Goal: Task Accomplishment & Management: Use online tool/utility

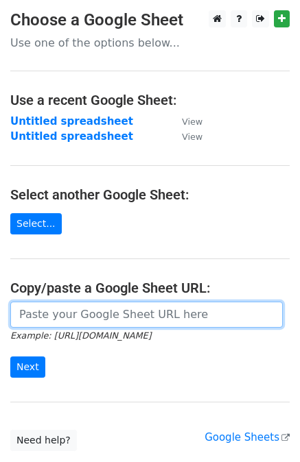
click at [58, 316] on input "url" at bounding box center [146, 315] width 272 height 26
paste input "[URL][DOMAIN_NAME]"
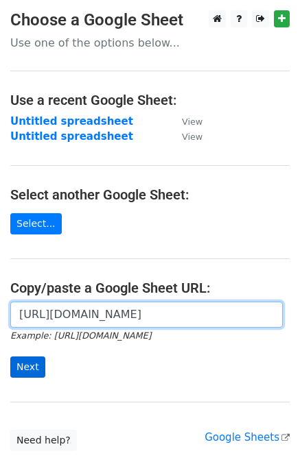
type input "https://docs.google.com/spreadsheets/d/1DmwMRJmApEB8G3cVTxkTLLqqTXbZkadvdPRCclS…"
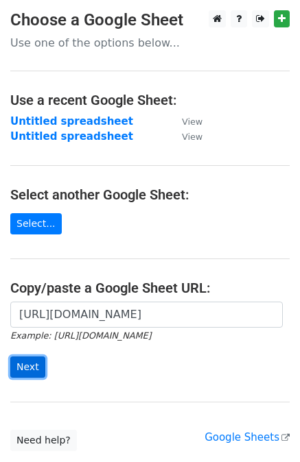
click at [33, 365] on input "Next" at bounding box center [27, 367] width 35 height 21
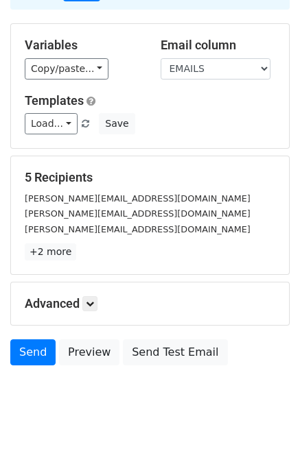
scroll to position [123, 0]
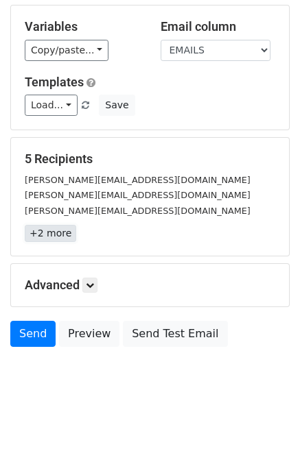
click at [48, 233] on link "+2 more" at bounding box center [50, 233] width 51 height 17
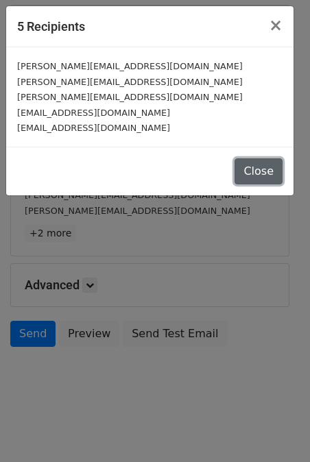
click at [250, 174] on button "Close" at bounding box center [259, 171] width 48 height 26
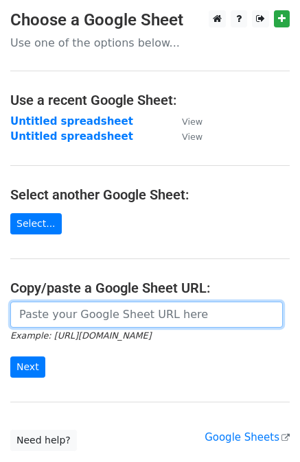
click at [86, 318] on input "url" at bounding box center [146, 315] width 272 height 26
paste input "https://docs.google.com/spreadsheets/d/1DmwMRJmApEB8G3cVTxkTLLqqTXbZkadvdPRCclS…"
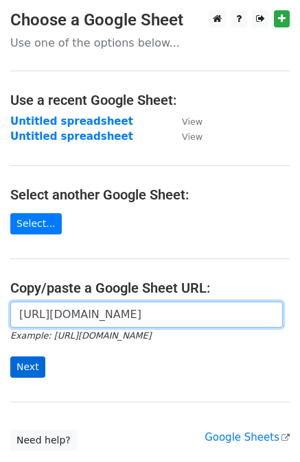
type input "https://docs.google.com/spreadsheets/d/1DmwMRJmApEB8G3cVTxkTLLqqTXbZkadvdPRCclS…"
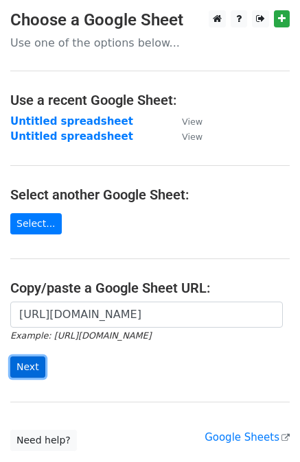
scroll to position [0, 0]
click at [27, 368] on input "Next" at bounding box center [27, 367] width 35 height 21
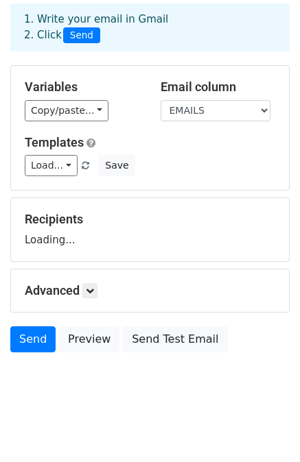
scroll to position [69, 0]
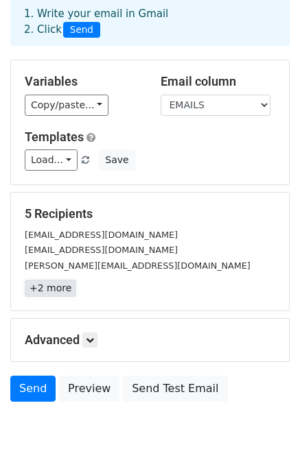
click at [47, 294] on link "+2 more" at bounding box center [50, 288] width 51 height 17
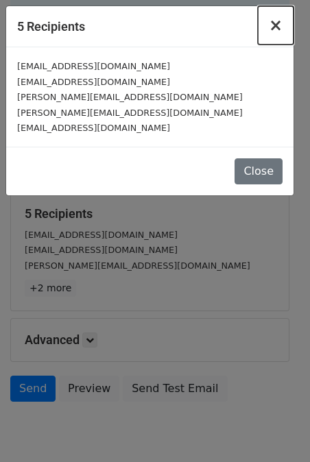
click at [275, 21] on span "×" at bounding box center [276, 25] width 14 height 19
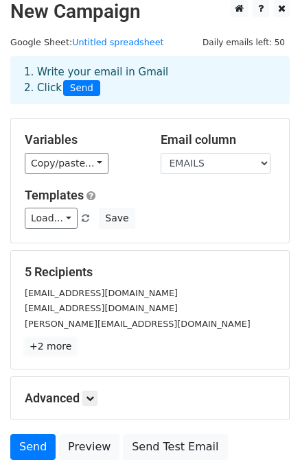
scroll to position [0, 0]
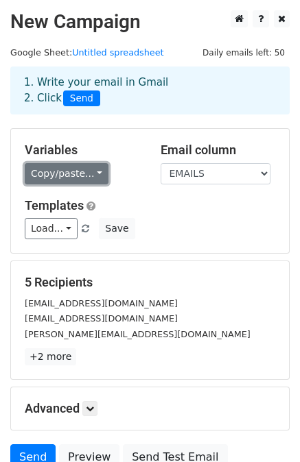
click at [88, 167] on link "Copy/paste..." at bounding box center [67, 173] width 84 height 21
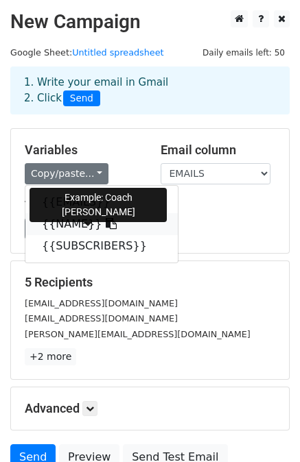
click at [106, 221] on icon at bounding box center [111, 223] width 11 height 11
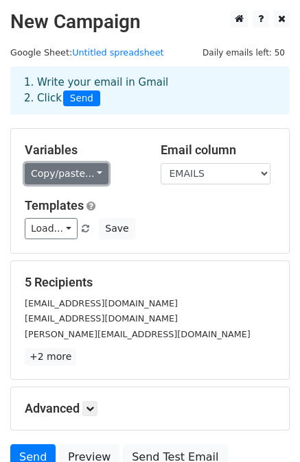
drag, startPoint x: 60, startPoint y: 178, endPoint x: 82, endPoint y: 182, distance: 22.3
click at [60, 178] on link "Copy/paste..." at bounding box center [67, 173] width 84 height 21
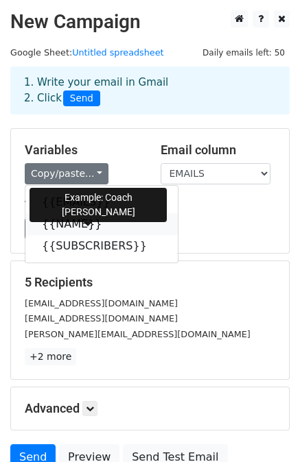
click at [106, 222] on icon at bounding box center [111, 223] width 11 height 11
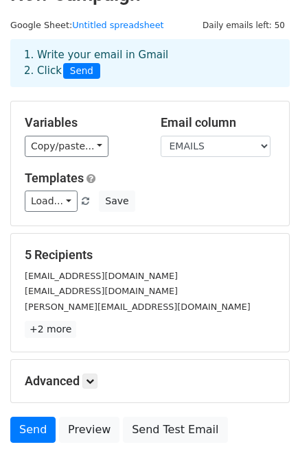
scroll to position [123, 0]
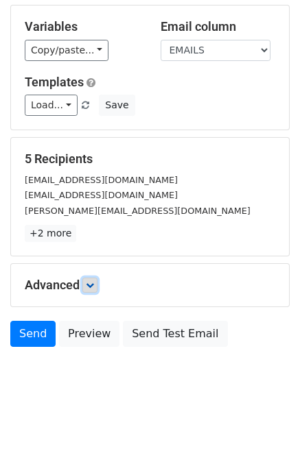
click at [88, 288] on icon at bounding box center [90, 285] width 8 height 8
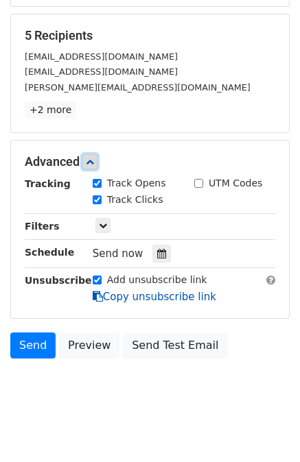
scroll to position [257, 0]
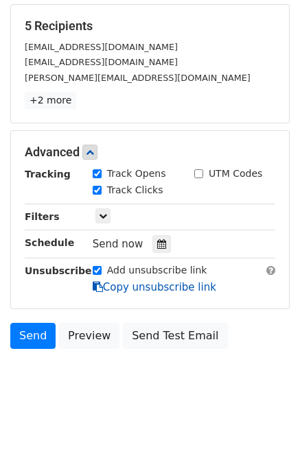
click at [123, 284] on link "Copy unsubscribe link" at bounding box center [154, 287] width 123 height 12
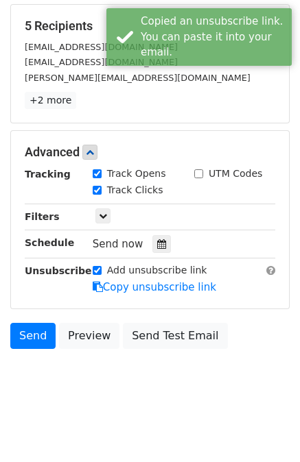
click at [85, 381] on body "New Campaign Daily emails left: 50 Google Sheet: Untitled spreadsheet 1. Write …" at bounding box center [150, 82] width 300 height 657
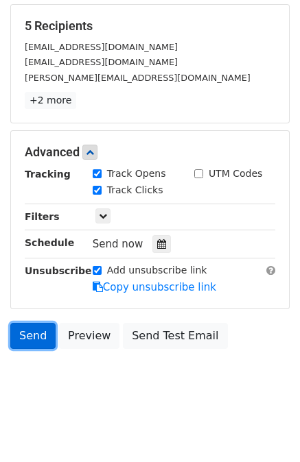
click at [29, 334] on link "Send" at bounding box center [32, 336] width 45 height 26
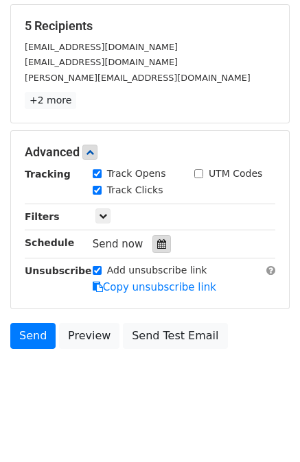
click at [157, 239] on icon at bounding box center [161, 244] width 9 height 10
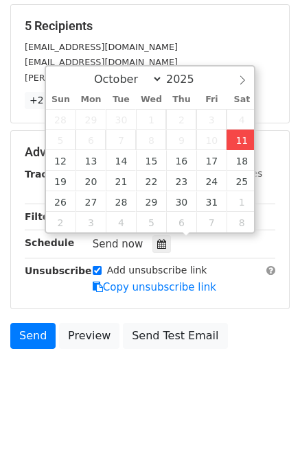
type input "2025-10-11 19:19"
type input "07"
type input "19"
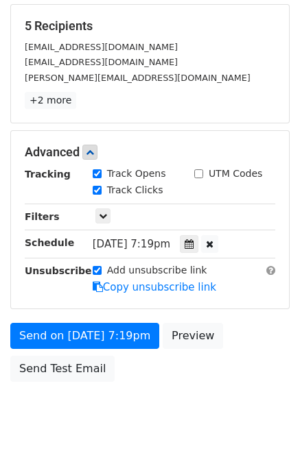
click at [117, 385] on div "Send on Oct 11 at 7:19pm Preview Send Test Email" at bounding box center [150, 356] width 300 height 66
click at [213, 241] on icon at bounding box center [210, 244] width 8 height 10
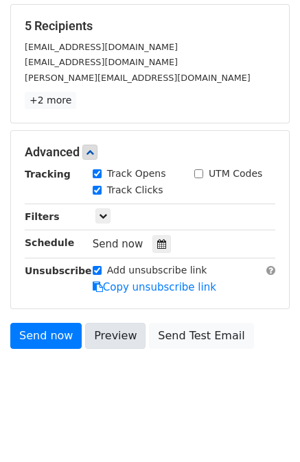
scroll to position [202, 0]
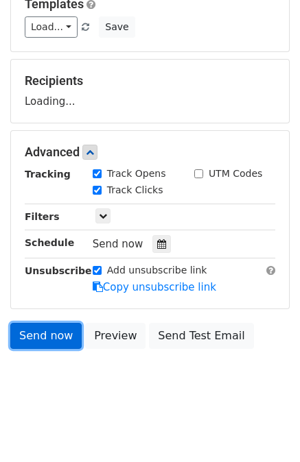
click at [47, 330] on link "Send now" at bounding box center [45, 336] width 71 height 26
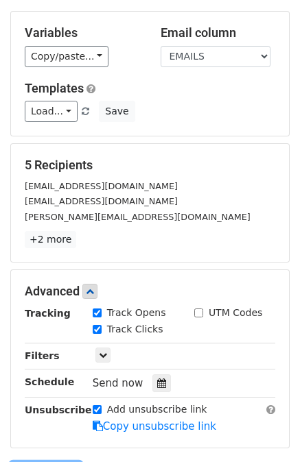
scroll to position [0, 0]
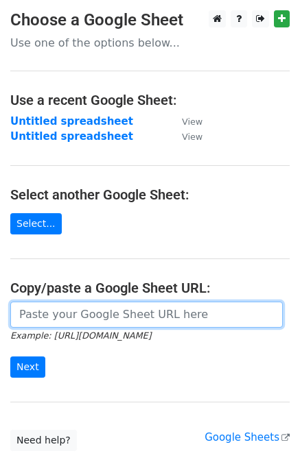
click at [58, 312] on input "url" at bounding box center [146, 315] width 272 height 26
paste input "[URL][DOMAIN_NAME]"
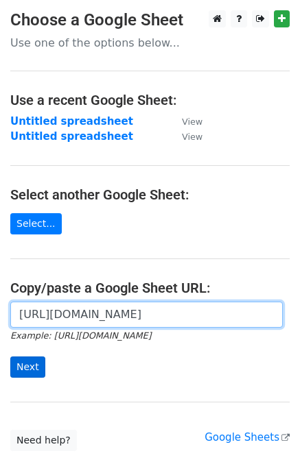
type input "[URL][DOMAIN_NAME]"
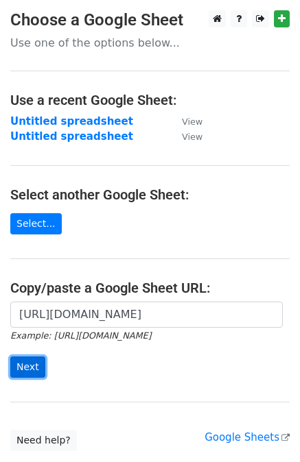
click at [27, 364] on input "Next" at bounding box center [27, 367] width 35 height 21
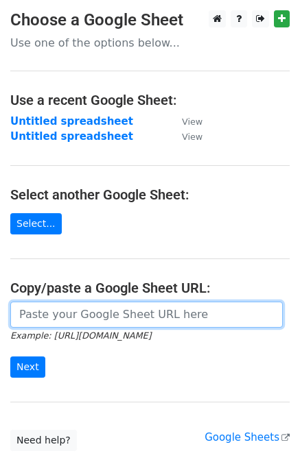
click at [25, 315] on input "url" at bounding box center [146, 315] width 272 height 26
paste input "[URL][DOMAIN_NAME]"
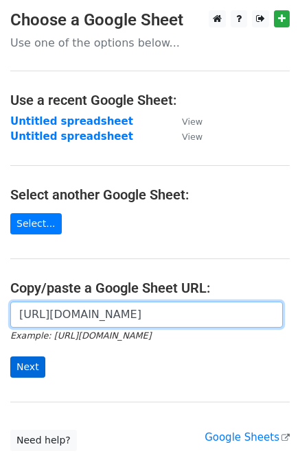
type input "[URL][DOMAIN_NAME]"
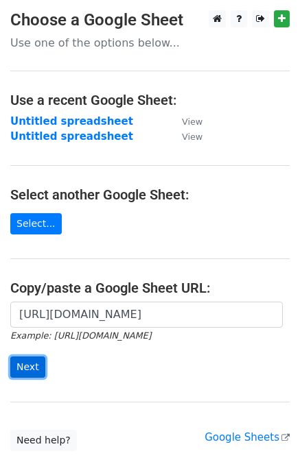
scroll to position [0, 0]
click at [25, 360] on input "Next" at bounding box center [27, 367] width 35 height 21
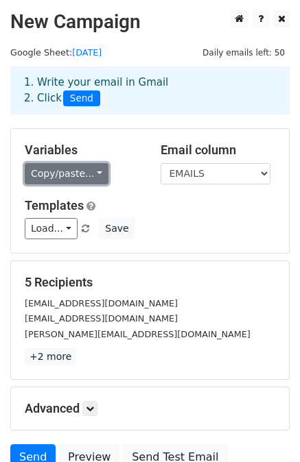
click at [33, 175] on link "Copy/paste..." at bounding box center [67, 173] width 84 height 21
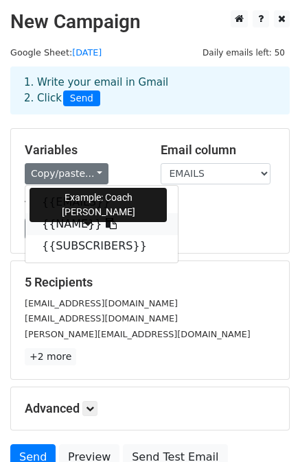
click at [106, 220] on icon at bounding box center [111, 223] width 11 height 11
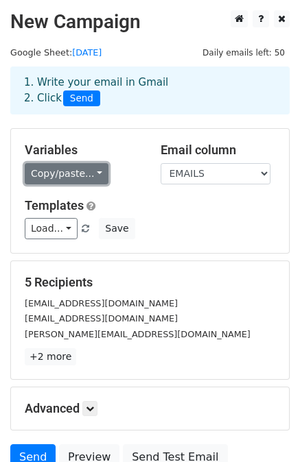
drag, startPoint x: 49, startPoint y: 165, endPoint x: 60, endPoint y: 169, distance: 12.0
click at [49, 165] on link "Copy/paste..." at bounding box center [67, 173] width 84 height 21
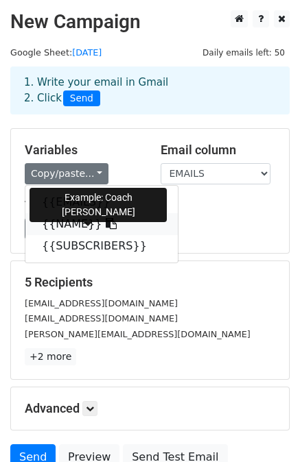
click at [99, 223] on link "{{NAME}}" at bounding box center [101, 224] width 152 height 22
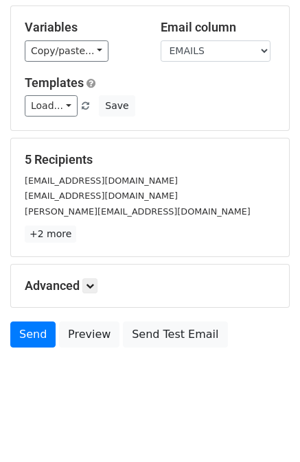
scroll to position [123, 0]
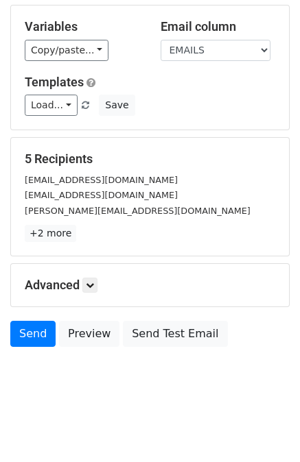
click at [55, 242] on div "5 Recipients www.Emptyyourbucketplan@gmail.com hello@nobodystudios.com amy@mast…" at bounding box center [150, 197] width 278 height 118
drag, startPoint x: 54, startPoint y: 231, endPoint x: 59, endPoint y: 257, distance: 26.6
click at [54, 231] on link "+2 more" at bounding box center [50, 233] width 51 height 17
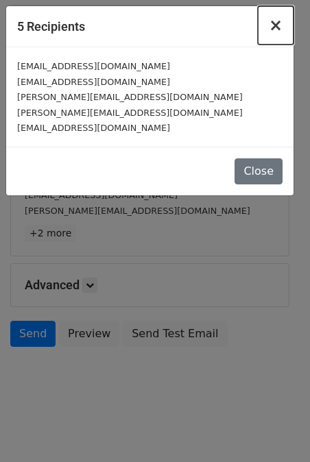
click at [272, 23] on span "×" at bounding box center [276, 25] width 14 height 19
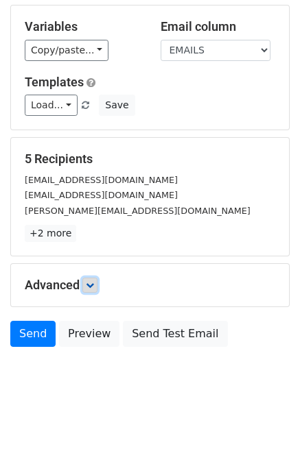
click at [85, 285] on link at bounding box center [89, 285] width 15 height 15
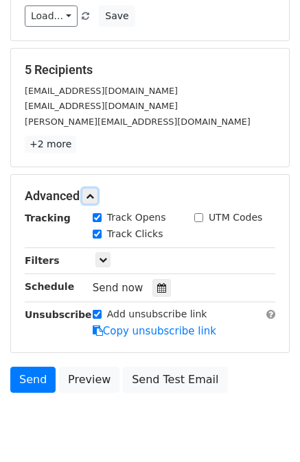
scroll to position [257, 0]
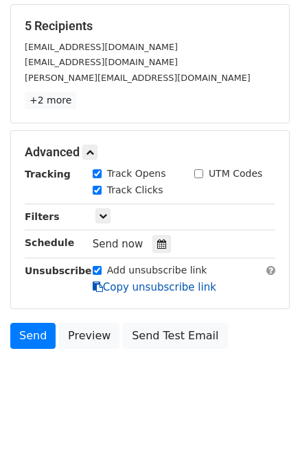
click at [125, 290] on link "Copy unsubscribe link" at bounding box center [154, 287] width 123 height 12
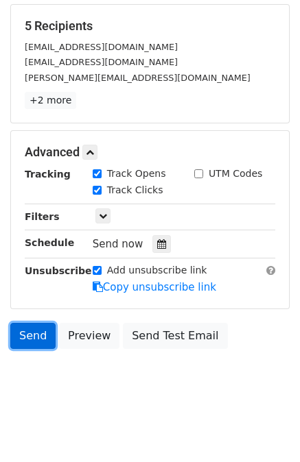
click at [38, 335] on link "Send" at bounding box center [32, 336] width 45 height 26
click at [40, 324] on link "Send" at bounding box center [32, 336] width 45 height 26
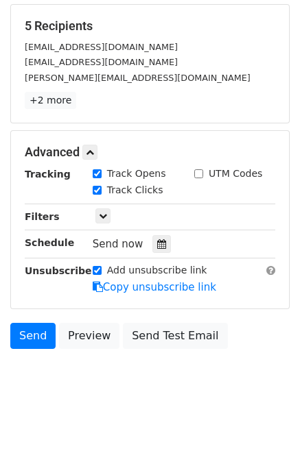
click at [81, 412] on html "New Campaign Daily emails left: 50 Google Sheet: [DATE] 1. Write your email in …" at bounding box center [150, 104] width 300 height 722
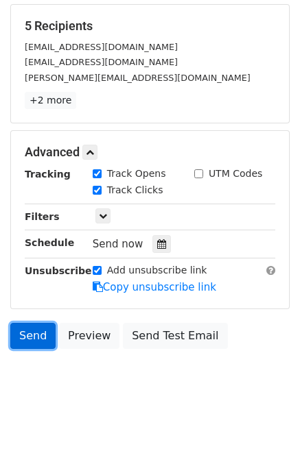
click at [39, 327] on link "Send" at bounding box center [32, 336] width 45 height 26
click at [29, 336] on link "Send" at bounding box center [32, 336] width 45 height 26
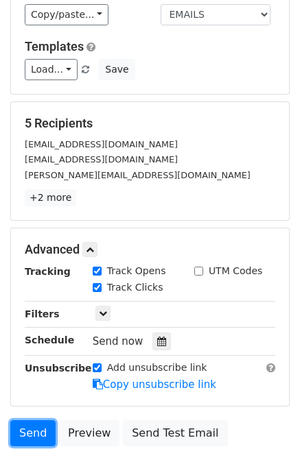
scroll to position [206, 0]
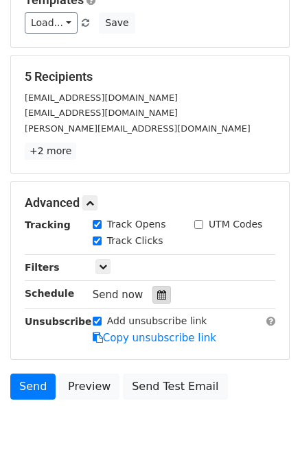
click at [157, 291] on icon at bounding box center [161, 295] width 9 height 10
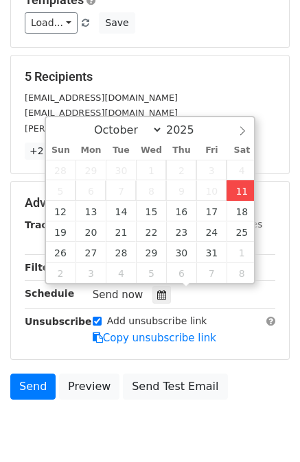
type input "2025-10-11 19:24"
type input "07"
type input "24"
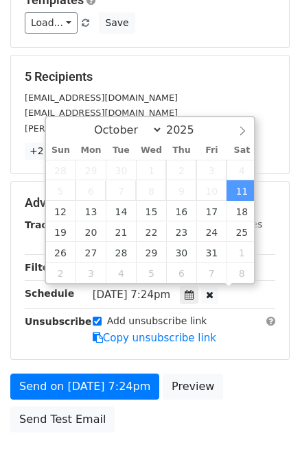
scroll to position [0, 0]
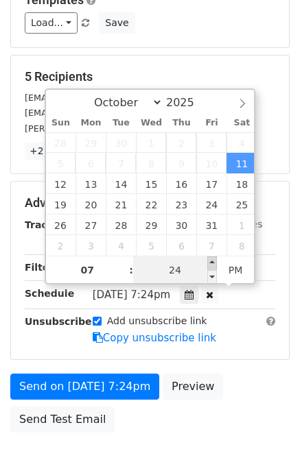
type input "2025-10-11 19:29"
type input "29"
click at [211, 257] on span at bounding box center [212, 264] width 10 height 14
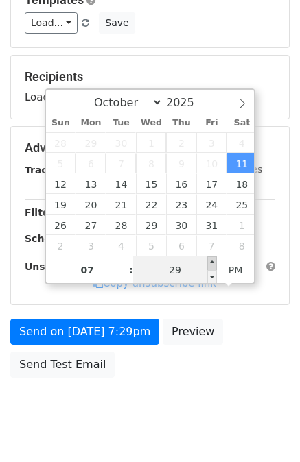
type input "2025-10-11 19:34"
type input "34"
click at [211, 257] on span at bounding box center [212, 264] width 10 height 14
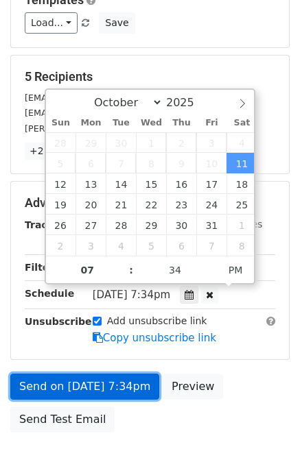
click at [116, 381] on link "Send on Oct 11 at 7:34pm" at bounding box center [84, 387] width 149 height 26
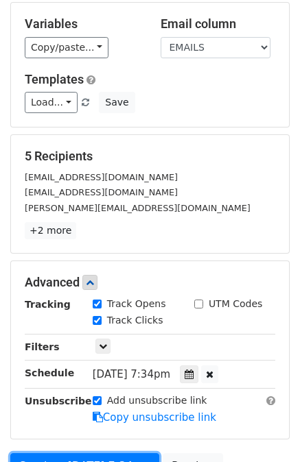
scroll to position [289, 0]
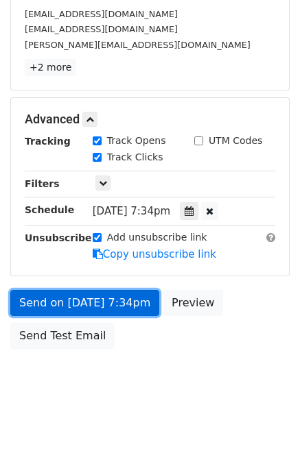
click at [83, 299] on link "Send on Oct 11 at 7:34pm" at bounding box center [84, 303] width 149 height 26
click at [82, 298] on link "Send on Oct 11 at 7:34pm" at bounding box center [84, 303] width 149 height 26
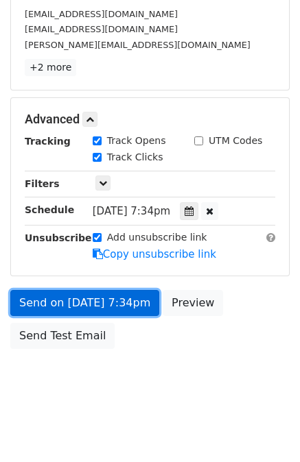
click at [82, 298] on link "Send on Oct 11 at 7:34pm" at bounding box center [84, 303] width 149 height 26
click at [84, 297] on link "Send on Oct 11 at 7:34pm" at bounding box center [84, 303] width 149 height 26
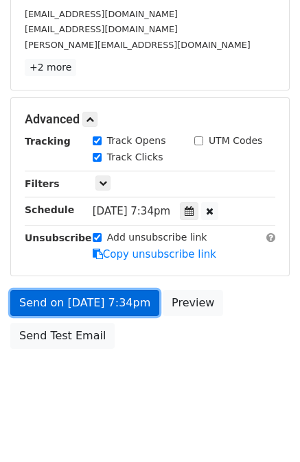
click at [84, 297] on link "Send on Oct 11 at 7:34pm" at bounding box center [84, 303] width 149 height 26
click at [82, 296] on link "Send on Oct 11 at 7:34pm" at bounding box center [84, 303] width 149 height 26
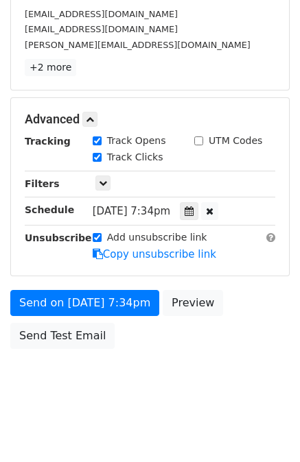
click at [85, 417] on html "New Campaign Daily emails left: 50 Google Sheet: 11/10/2025 1. Write your email…" at bounding box center [150, 88] width 300 height 755
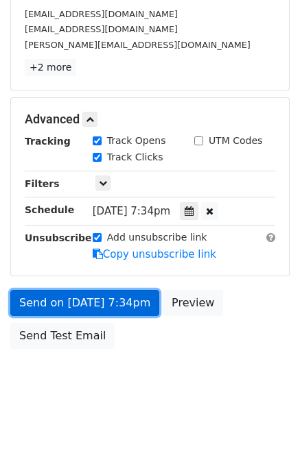
click at [69, 300] on link "Send on Oct 11 at 7:34pm" at bounding box center [84, 303] width 149 height 26
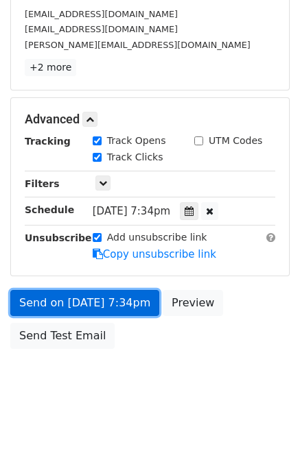
click at [69, 300] on link "Send on Oct 11 at 7:34pm" at bounding box center [84, 303] width 149 height 26
click at [63, 303] on link "Send on Oct 11 at 7:34pm" at bounding box center [84, 303] width 149 height 26
click at [69, 296] on link "Send on Oct 11 at 7:34pm" at bounding box center [84, 303] width 149 height 26
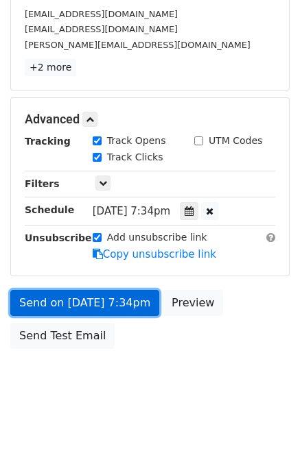
click at [69, 296] on link "Send on Oct 11 at 7:34pm" at bounding box center [84, 303] width 149 height 26
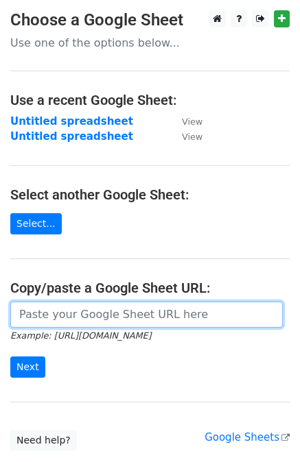
click at [69, 319] on input "url" at bounding box center [146, 315] width 272 height 26
paste input "[URL][DOMAIN_NAME]"
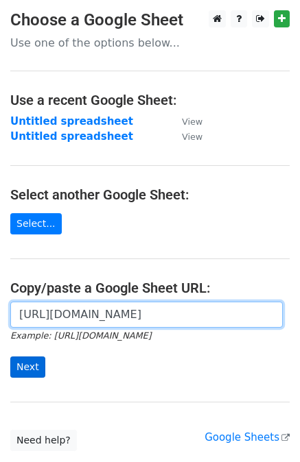
type input "[URL][DOMAIN_NAME]"
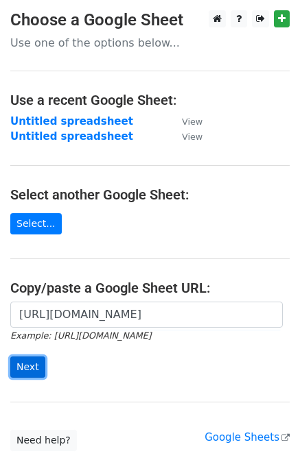
click at [34, 363] on input "Next" at bounding box center [27, 367] width 35 height 21
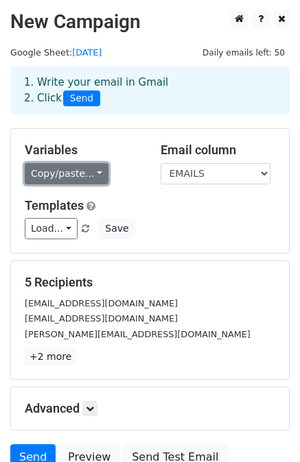
click at [80, 180] on link "Copy/paste..." at bounding box center [67, 173] width 84 height 21
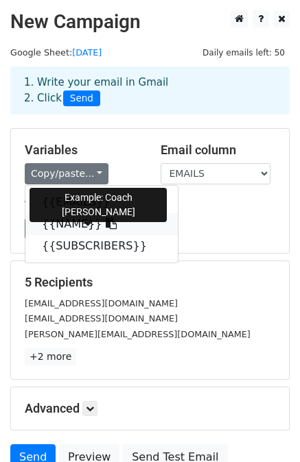
click at [89, 215] on link "{{NAME}}" at bounding box center [101, 224] width 152 height 22
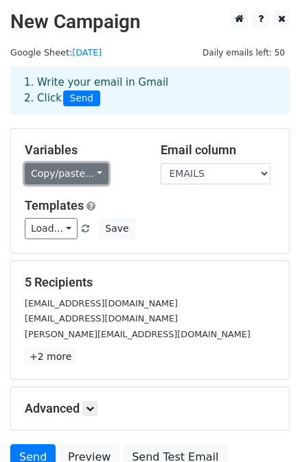
click at [87, 178] on link "Copy/paste..." at bounding box center [67, 173] width 84 height 21
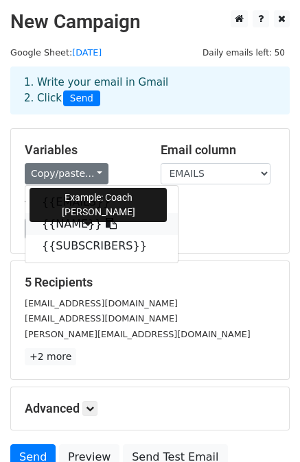
click at [106, 222] on icon at bounding box center [111, 223] width 11 height 11
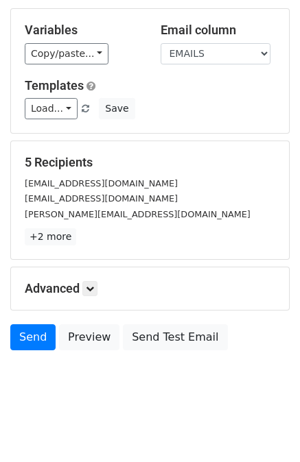
scroll to position [123, 0]
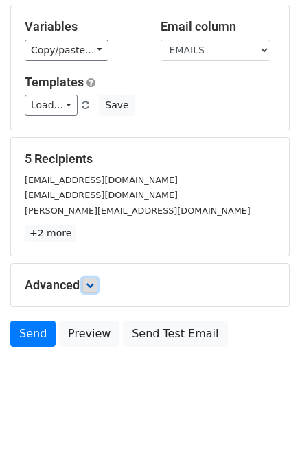
click at [96, 286] on link at bounding box center [89, 285] width 15 height 15
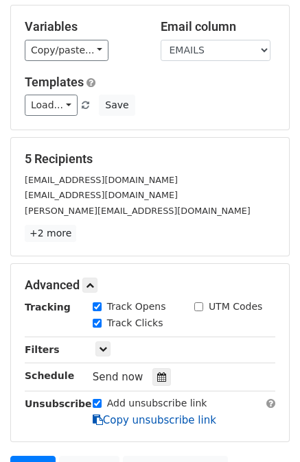
click at [118, 414] on link "Copy unsubscribe link" at bounding box center [154, 420] width 123 height 12
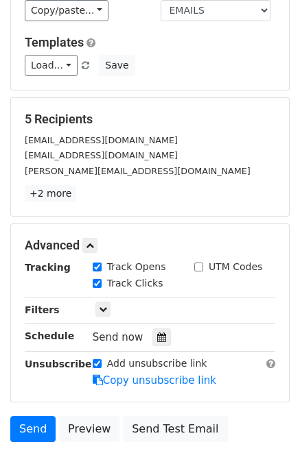
scroll to position [257, 0]
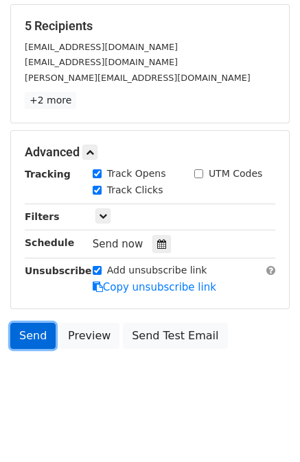
click at [29, 333] on link "Send" at bounding box center [32, 336] width 45 height 26
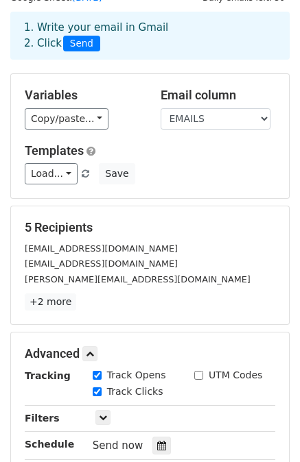
scroll to position [0, 0]
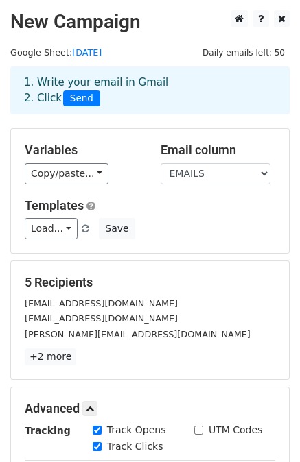
click at [192, 220] on div "Load... email script 2 email script 1 Save" at bounding box center [149, 228] width 271 height 21
click at [77, 104] on span "Send" at bounding box center [81, 99] width 37 height 16
click at [69, 100] on span "Send" at bounding box center [81, 99] width 37 height 16
click at [70, 110] on div "1. Write your email in Gmail 2. Click Send" at bounding box center [149, 91] width 279 height 48
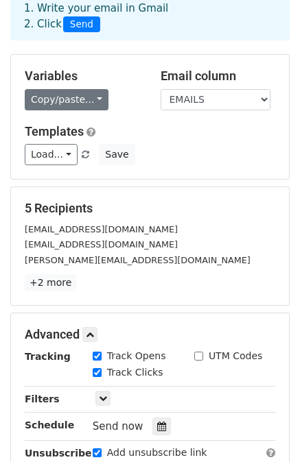
scroll to position [257, 0]
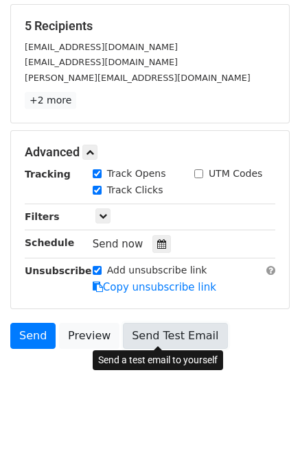
click at [139, 338] on link "Send Test Email" at bounding box center [175, 336] width 104 height 26
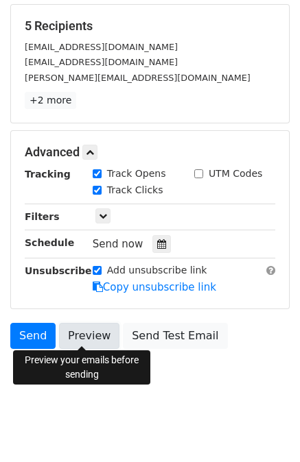
click at [95, 329] on link "Preview" at bounding box center [89, 336] width 60 height 26
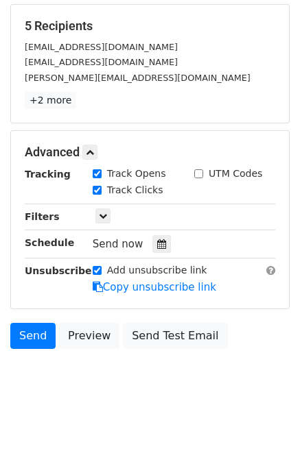
drag, startPoint x: 169, startPoint y: 392, endPoint x: 162, endPoint y: 390, distance: 7.2
click at [165, 392] on body "New Campaign Daily emails left: 50 Google Sheet: [DATE] 1. Write your email in …" at bounding box center [150, 82] width 300 height 657
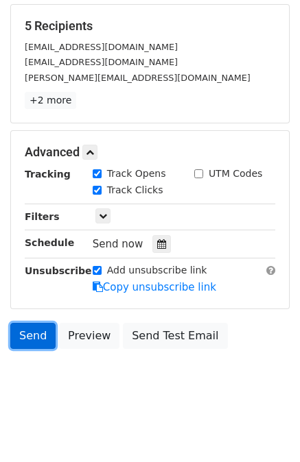
click at [29, 343] on link "Send" at bounding box center [32, 336] width 45 height 26
drag, startPoint x: 46, startPoint y: 319, endPoint x: 14, endPoint y: 330, distance: 33.4
click at [14, 330] on link "Send" at bounding box center [32, 336] width 45 height 26
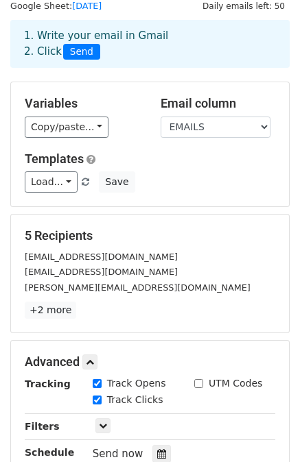
scroll to position [0, 0]
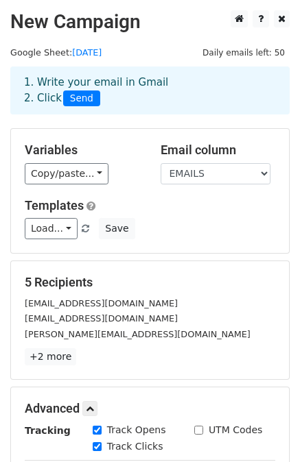
click at [200, 219] on div "Load... email script 2 email script 1 Save" at bounding box center [149, 228] width 271 height 21
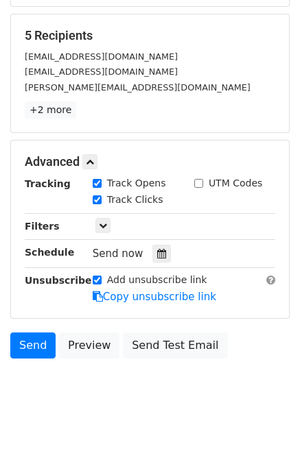
scroll to position [257, 0]
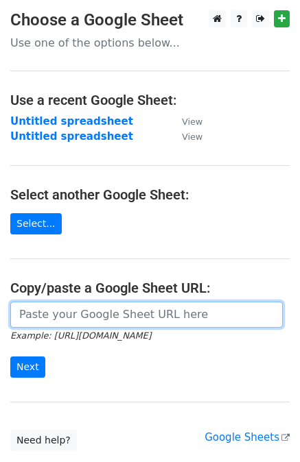
click at [49, 314] on input "url" at bounding box center [146, 315] width 272 height 26
paste input "[URL][DOMAIN_NAME]"
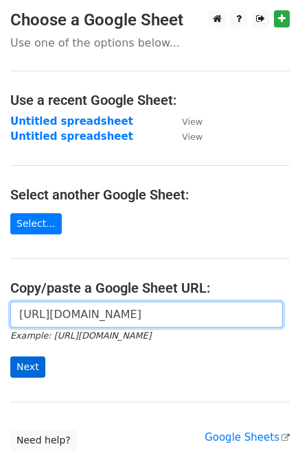
type input "[URL][DOMAIN_NAME]"
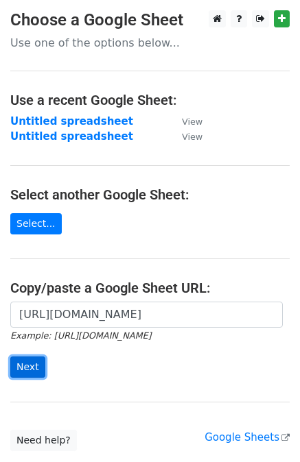
click at [27, 364] on input "Next" at bounding box center [27, 367] width 35 height 21
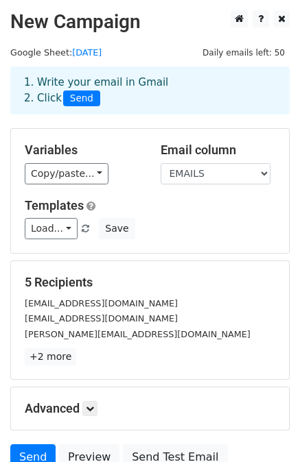
click at [63, 190] on div "Variables Copy/paste... {{EMAILS}} {{NAME}} {{SUBSCRIBERS}} Email column EMAILS…" at bounding box center [150, 191] width 278 height 124
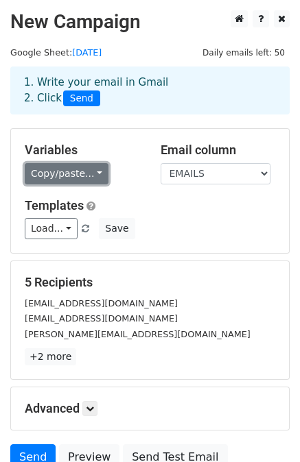
click at [71, 178] on link "Copy/paste..." at bounding box center [67, 173] width 84 height 21
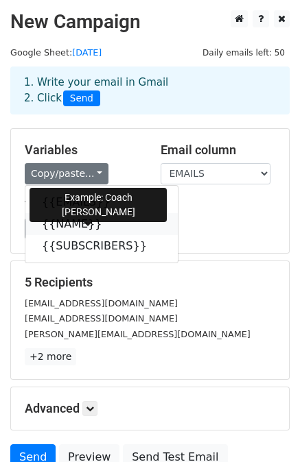
drag, startPoint x: 95, startPoint y: 220, endPoint x: 16, endPoint y: 200, distance: 81.4
click at [106, 220] on icon at bounding box center [111, 223] width 11 height 11
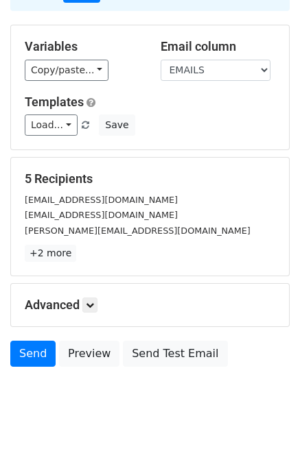
scroll to position [123, 0]
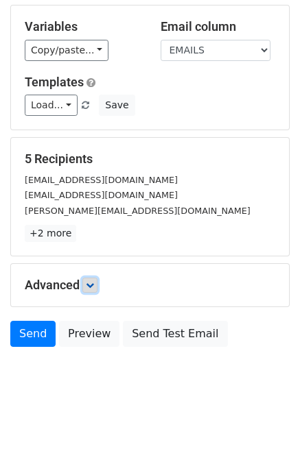
click at [94, 287] on icon at bounding box center [90, 285] width 8 height 8
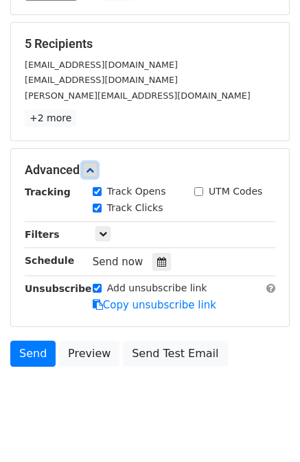
scroll to position [257, 0]
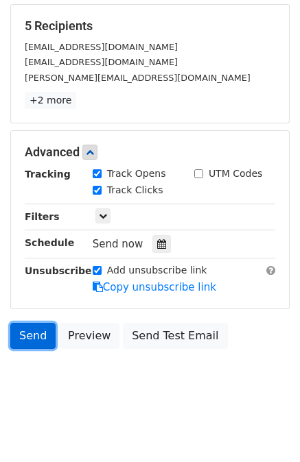
click at [47, 332] on link "Send" at bounding box center [32, 336] width 45 height 26
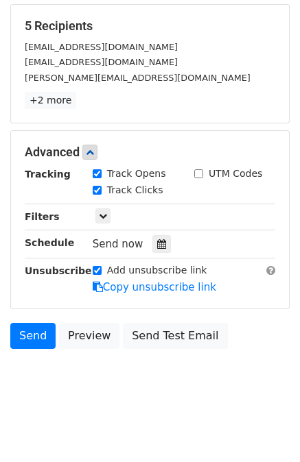
click at [27, 382] on body "New Campaign Daily emails left: 50 Google Sheet: [DATE] 1. Write your email in …" at bounding box center [150, 82] width 300 height 657
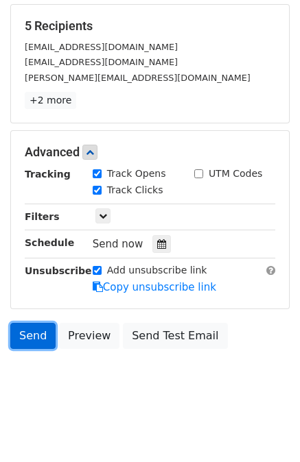
click at [35, 329] on link "Send" at bounding box center [32, 336] width 45 height 26
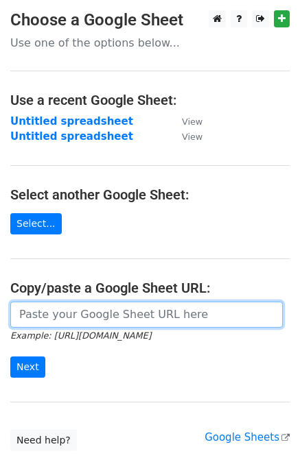
click at [80, 316] on input "url" at bounding box center [146, 315] width 272 height 26
paste input "[URL][DOMAIN_NAME]"
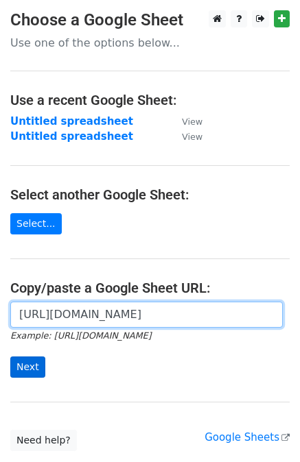
type input "[URL][DOMAIN_NAME]"
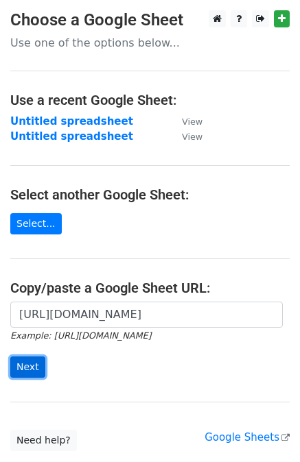
click at [32, 371] on input "Next" at bounding box center [27, 367] width 35 height 21
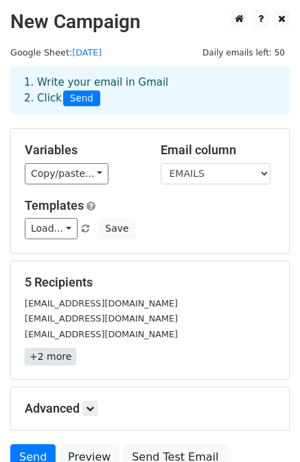
click at [43, 358] on link "+2 more" at bounding box center [50, 356] width 51 height 17
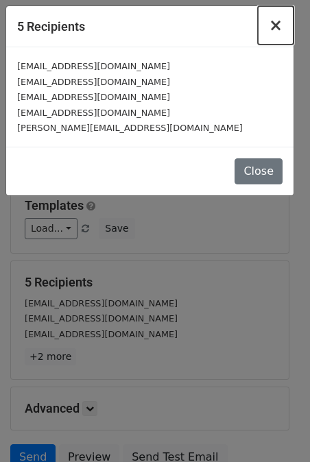
click at [283, 29] on button "×" at bounding box center [276, 25] width 36 height 38
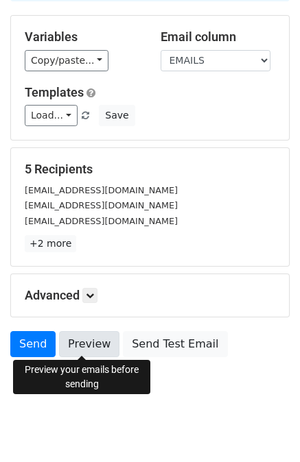
scroll to position [123, 0]
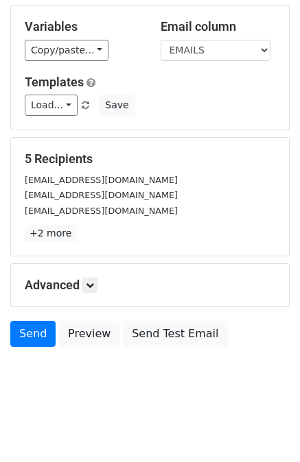
click at [98, 275] on div "Advanced Tracking Track Opens UTM Codes Track Clicks Filters Only include sprea…" at bounding box center [150, 285] width 278 height 43
click at [93, 282] on icon at bounding box center [90, 285] width 8 height 8
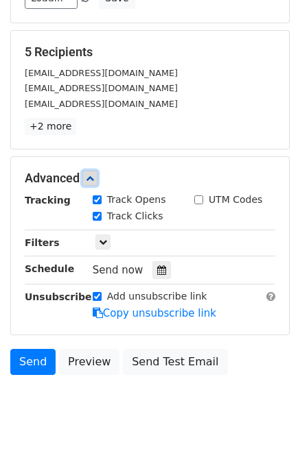
scroll to position [257, 0]
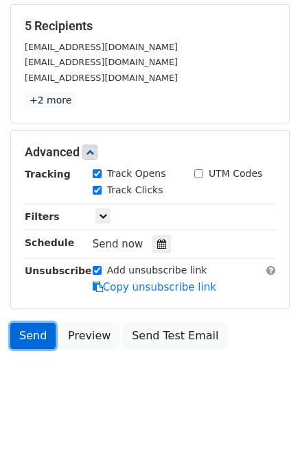
click at [22, 333] on link "Send" at bounding box center [32, 336] width 45 height 26
click at [33, 332] on link "Send" at bounding box center [32, 336] width 45 height 26
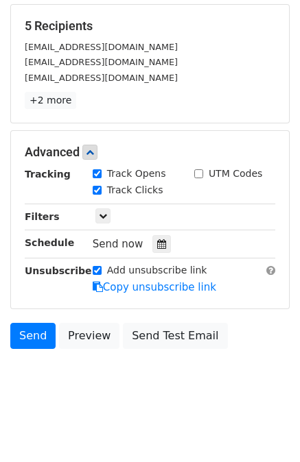
click at [58, 407] on body "New Campaign Daily emails left: 50 Google Sheet: 11/10/2025 1. Write your email…" at bounding box center [150, 82] width 300 height 657
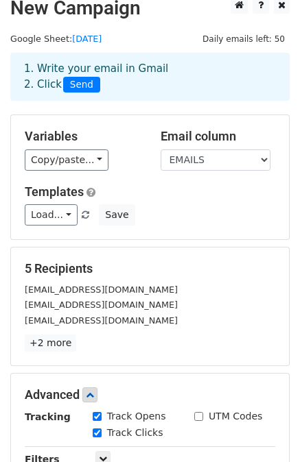
scroll to position [0, 0]
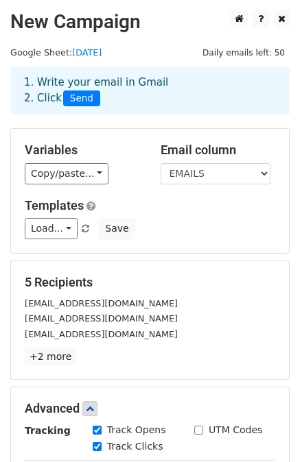
click at [78, 94] on span "Send" at bounding box center [81, 99] width 37 height 16
click at [77, 101] on span "Send" at bounding box center [81, 99] width 37 height 16
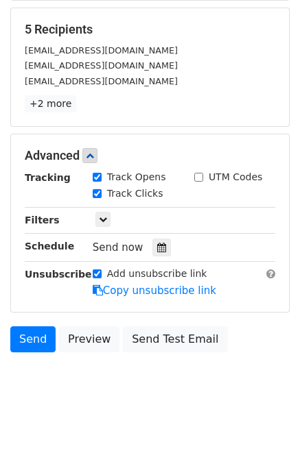
scroll to position [257, 0]
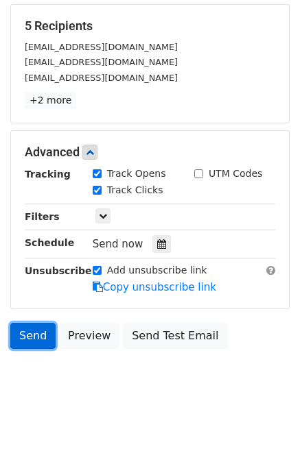
click at [21, 325] on link "Send" at bounding box center [32, 336] width 45 height 26
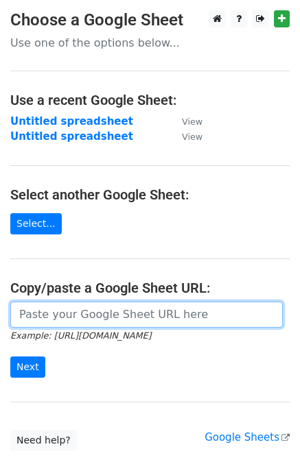
click at [69, 307] on input "url" at bounding box center [146, 315] width 272 height 26
paste input "https://docs.google.com/spreadsheets/d/1DmwMRJmApEB8G3cVTxkTLLqqTXbZkadvdPRCclS…"
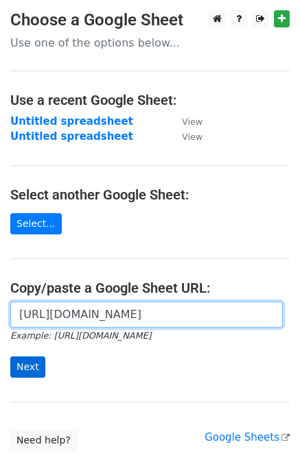
type input "https://docs.google.com/spreadsheets/d/1DmwMRJmApEB8G3cVTxkTLLqqTXbZkadvdPRCclS…"
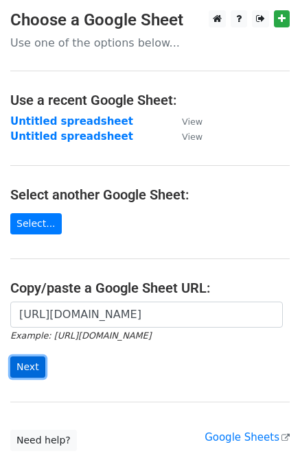
scroll to position [0, 0]
click at [22, 368] on input "Next" at bounding box center [27, 367] width 35 height 21
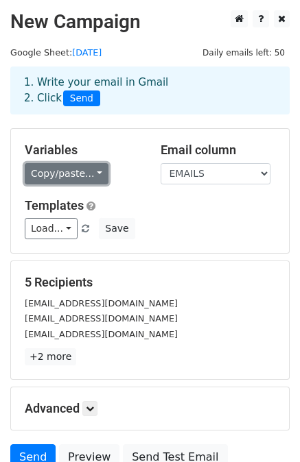
click at [62, 171] on link "Copy/paste..." at bounding box center [67, 173] width 84 height 21
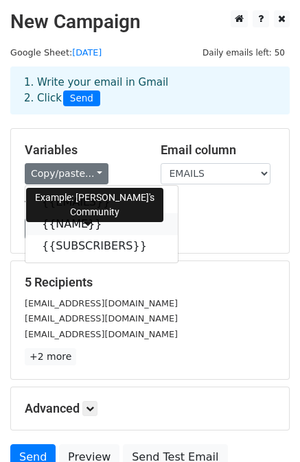
click at [106, 220] on icon at bounding box center [111, 223] width 11 height 11
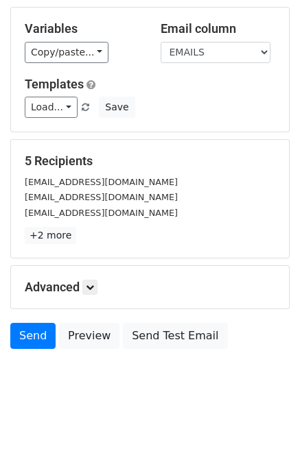
scroll to position [123, 0]
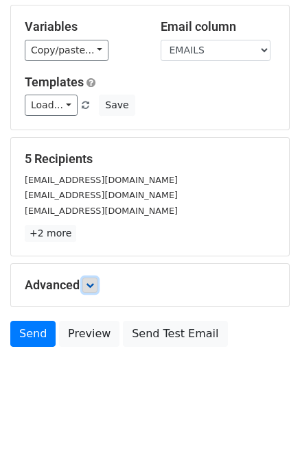
click at [94, 281] on icon at bounding box center [90, 285] width 8 height 8
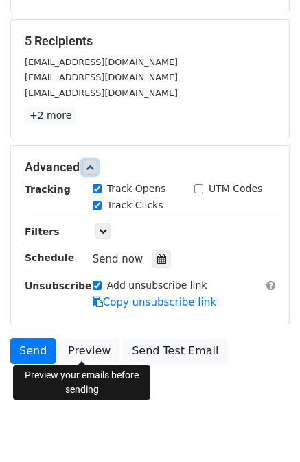
scroll to position [257, 0]
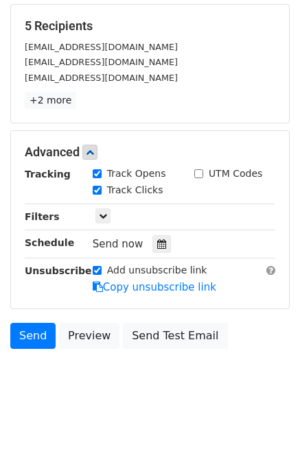
click at [119, 238] on span "Send now" at bounding box center [118, 244] width 51 height 12
click at [157, 243] on icon at bounding box center [161, 244] width 9 height 10
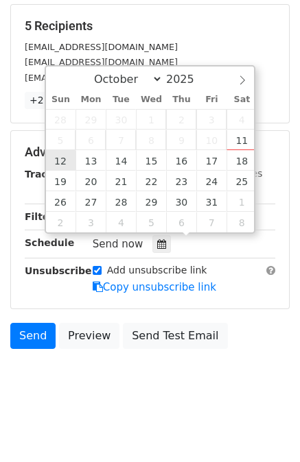
type input "[DATE] 12:00"
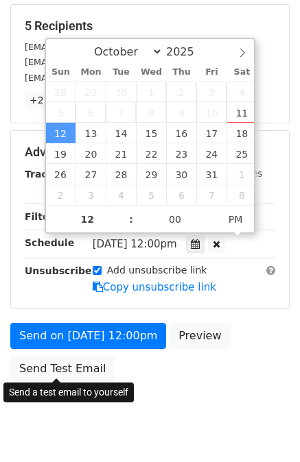
click at [69, 388] on body "New Campaign Daily emails left: 50 Google Sheet: 11/10/2025 1. Write your email…" at bounding box center [150, 99] width 300 height 690
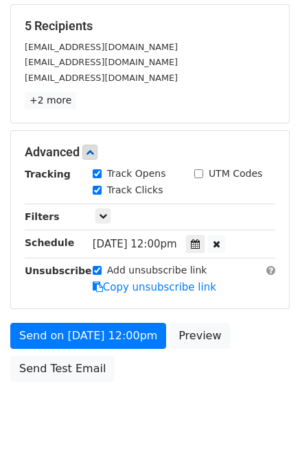
scroll to position [235, 0]
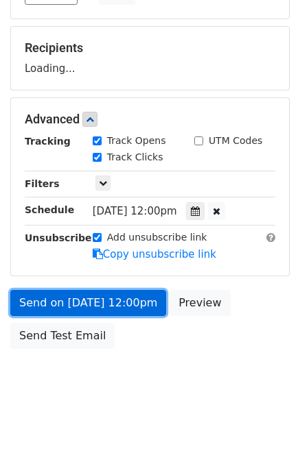
click at [54, 298] on link "Send on [DATE] 12:00pm" at bounding box center [88, 303] width 156 height 26
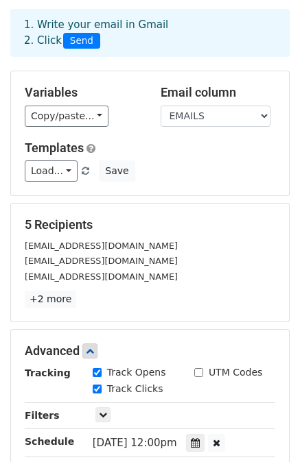
scroll to position [0, 0]
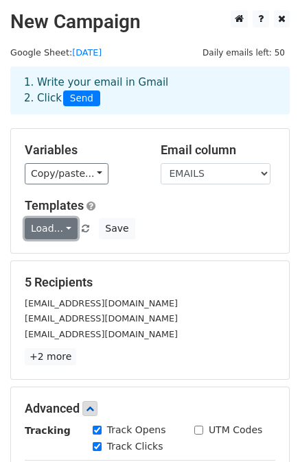
click at [60, 230] on link "Load..." at bounding box center [51, 228] width 53 height 21
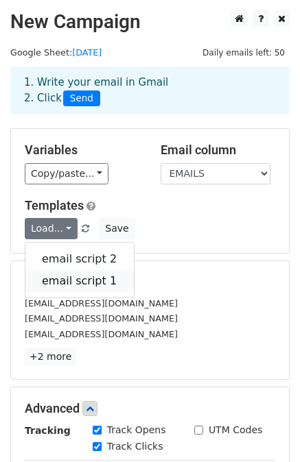
click at [71, 285] on link "email script 1" at bounding box center [79, 281] width 108 height 22
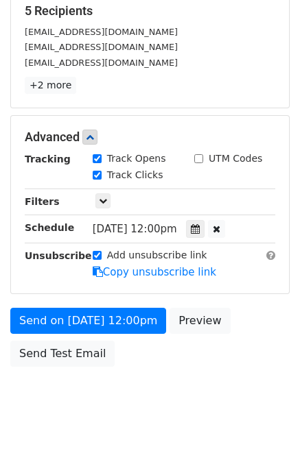
scroll to position [274, 0]
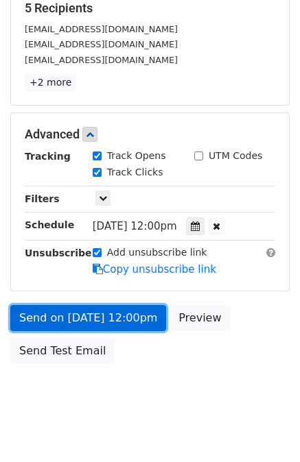
click at [63, 316] on link "Send on [DATE] 12:00pm" at bounding box center [88, 318] width 156 height 26
click at [118, 320] on link "Send on [DATE] 12:00pm" at bounding box center [88, 318] width 156 height 26
click at [108, 316] on link "Send on [DATE] 12:00pm" at bounding box center [88, 318] width 156 height 26
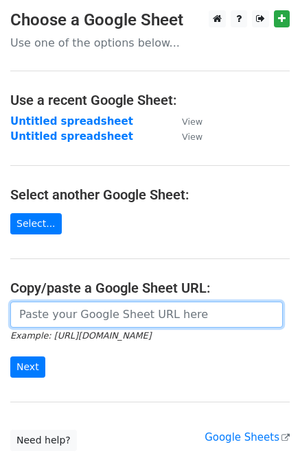
click at [119, 311] on input "url" at bounding box center [146, 315] width 272 height 26
type input "[URL][DOMAIN_NAME]"
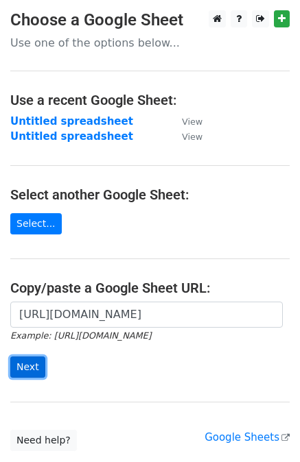
click at [26, 357] on input "Next" at bounding box center [27, 367] width 35 height 21
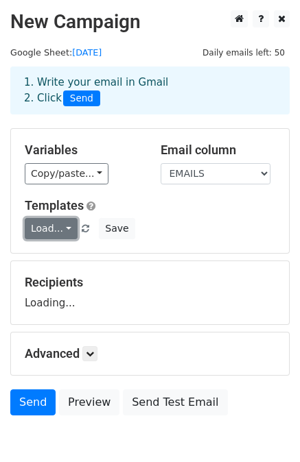
click at [47, 222] on link "Load..." at bounding box center [51, 228] width 53 height 21
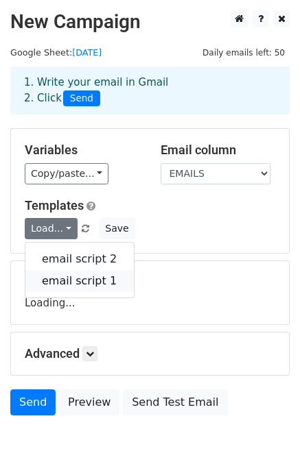
click at [50, 276] on link "email script 1" at bounding box center [79, 281] width 108 height 22
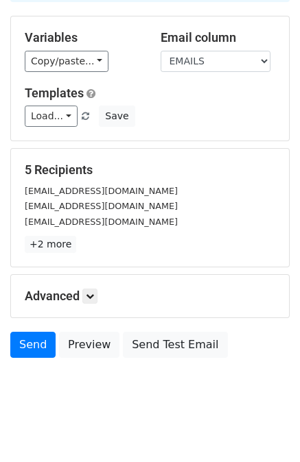
scroll to position [123, 0]
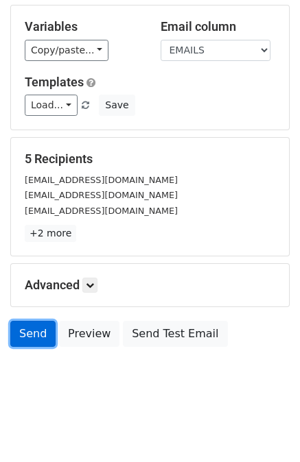
click at [30, 333] on link "Send" at bounding box center [32, 334] width 45 height 26
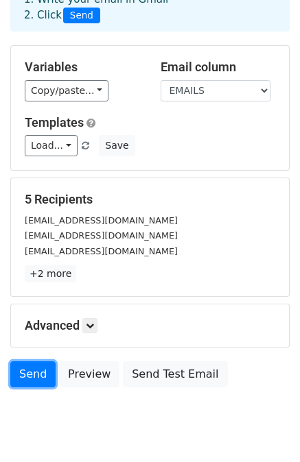
scroll to position [0, 0]
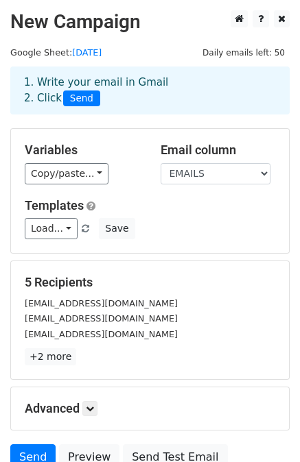
click at [192, 208] on h5 "Templates" at bounding box center [150, 205] width 250 height 15
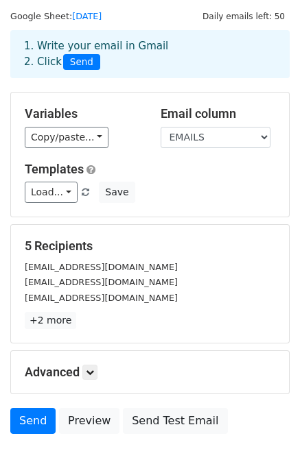
scroll to position [123, 0]
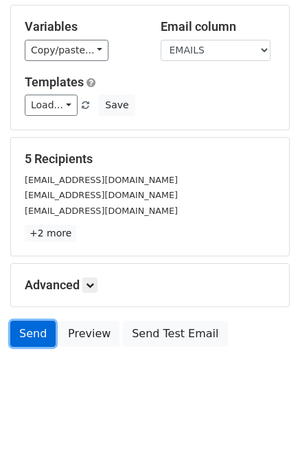
click at [24, 330] on link "Send" at bounding box center [32, 334] width 45 height 26
drag, startPoint x: 24, startPoint y: 330, endPoint x: 41, endPoint y: 321, distance: 19.3
click at [25, 329] on link "Send" at bounding box center [32, 334] width 45 height 26
click at [42, 321] on link "Send" at bounding box center [32, 334] width 45 height 26
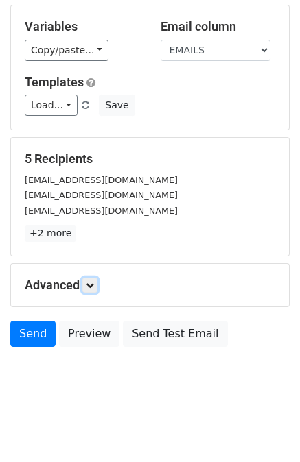
click at [85, 291] on link at bounding box center [89, 285] width 15 height 15
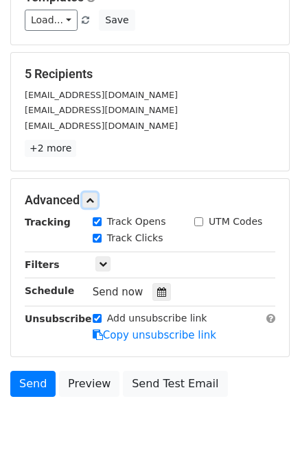
scroll to position [257, 0]
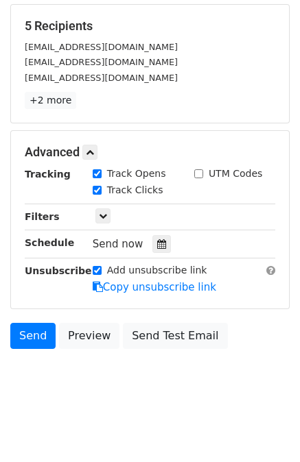
click at [143, 237] on div "Send now" at bounding box center [173, 244] width 161 height 19
click at [143, 245] on div "Send now" at bounding box center [173, 244] width 161 height 19
click at [159, 236] on div at bounding box center [161, 244] width 19 height 18
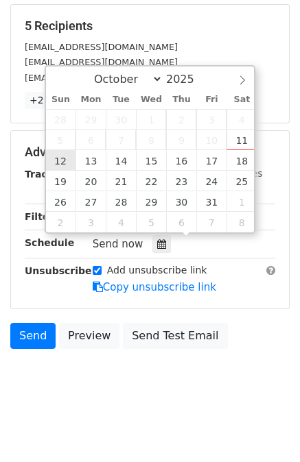
type input "2025-10-12 12:00"
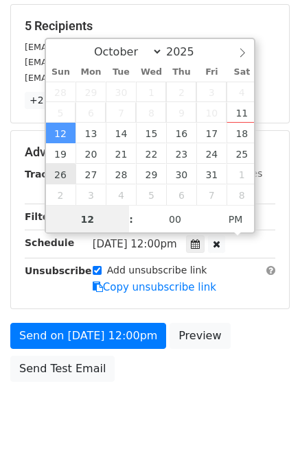
scroll to position [0, 0]
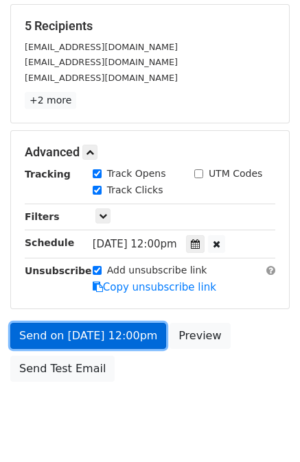
click at [55, 327] on link "Send on Oct 12 at 12:00pm" at bounding box center [88, 336] width 156 height 26
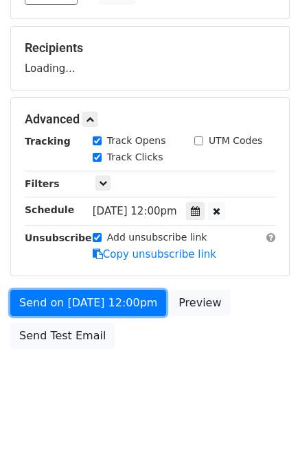
scroll to position [257, 0]
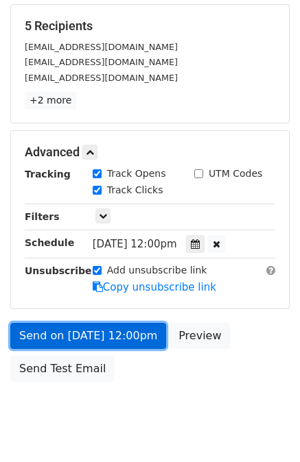
click at [62, 328] on link "Send on [DATE] 12:00pm" at bounding box center [88, 336] width 156 height 26
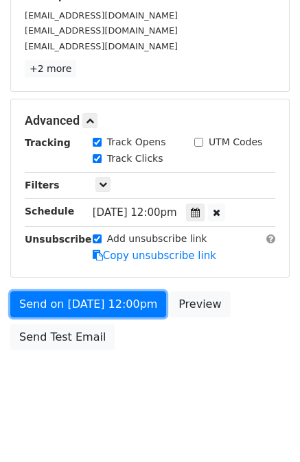
scroll to position [289, 0]
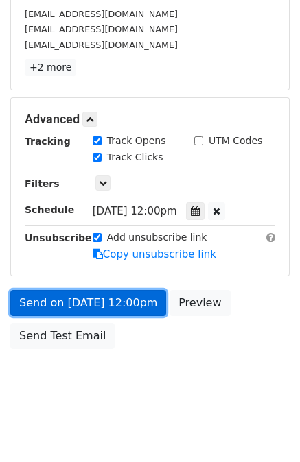
click at [115, 294] on link "Send on [DATE] 12:00pm" at bounding box center [88, 303] width 156 height 26
click at [55, 296] on link "Send on [DATE] 12:00pm" at bounding box center [88, 303] width 156 height 26
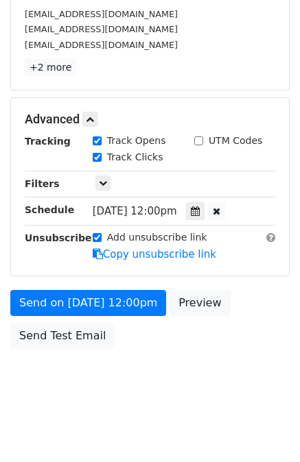
click at [160, 290] on div "Send on [DATE] 12:00pm Preview Send Test Email" at bounding box center [150, 323] width 300 height 66
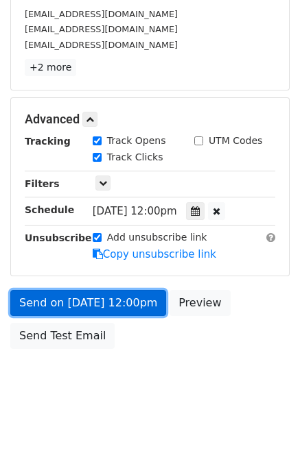
click at [151, 296] on link "Send on [DATE] 12:00pm" at bounding box center [88, 303] width 156 height 26
click at [146, 297] on link "Send on [DATE] 12:00pm" at bounding box center [88, 303] width 156 height 26
click at [80, 303] on link "Send on [DATE] 12:00pm" at bounding box center [88, 303] width 156 height 26
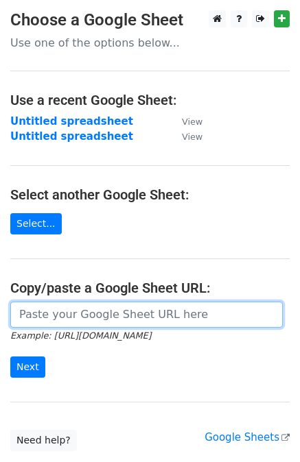
click at [52, 320] on input "url" at bounding box center [146, 315] width 272 height 26
type input "[URL][DOMAIN_NAME]"
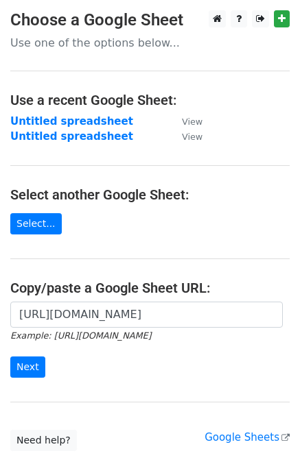
click at [8, 377] on div "[URL][DOMAIN_NAME] Example: [URL][DOMAIN_NAME] Next" at bounding box center [150, 347] width 300 height 91
click at [30, 367] on input "Next" at bounding box center [27, 367] width 35 height 21
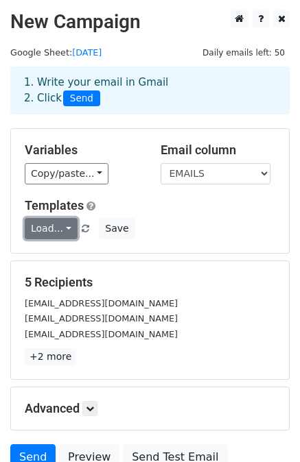
click at [58, 228] on link "Load..." at bounding box center [51, 228] width 53 height 21
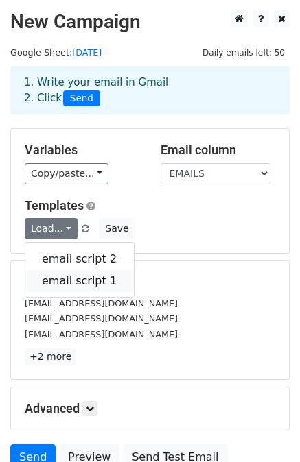
click at [68, 276] on link "email script 1" at bounding box center [79, 281] width 108 height 22
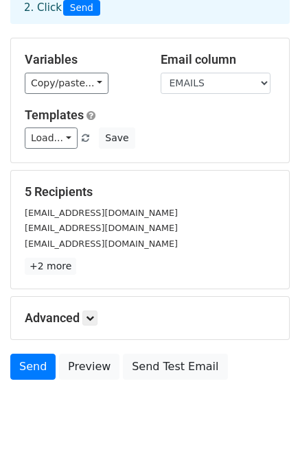
scroll to position [123, 0]
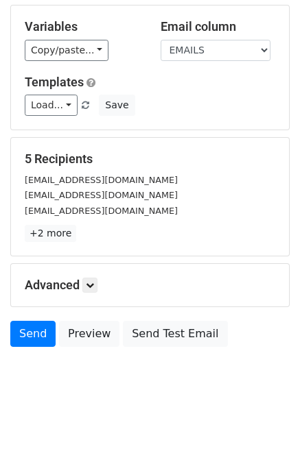
click at [71, 284] on h5 "Advanced" at bounding box center [150, 285] width 250 height 15
click at [88, 289] on link at bounding box center [89, 285] width 15 height 15
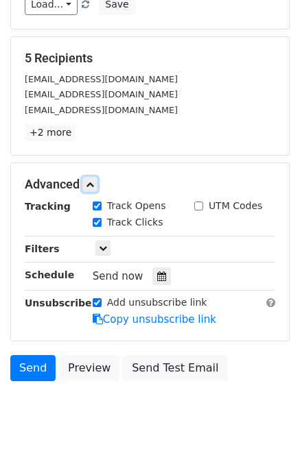
scroll to position [257, 0]
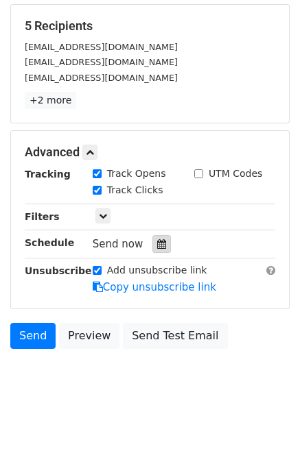
click at [158, 235] on div at bounding box center [161, 244] width 19 height 18
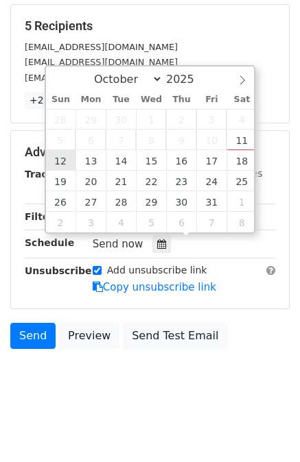
type input "[DATE] 12:00"
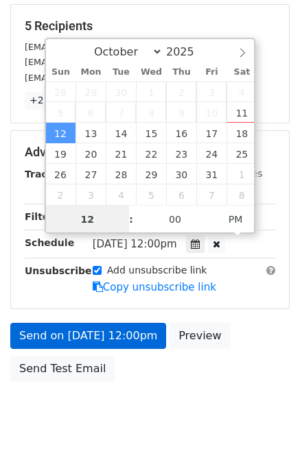
scroll to position [235, 0]
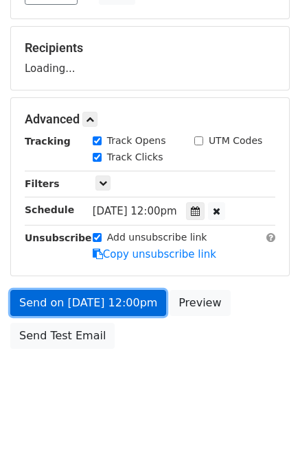
click at [93, 297] on link "Send on [DATE] 12:00pm" at bounding box center [88, 303] width 156 height 26
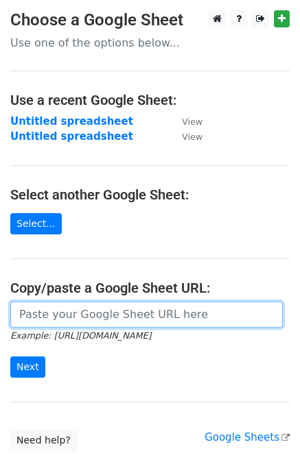
click at [77, 311] on input "url" at bounding box center [146, 315] width 272 height 26
paste input "[URL][DOMAIN_NAME]"
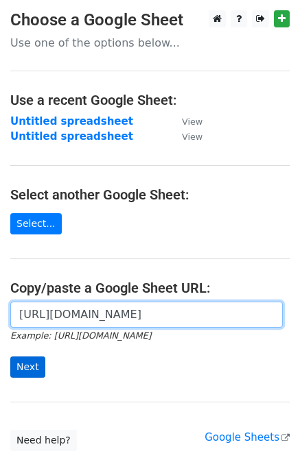
type input "[URL][DOMAIN_NAME]"
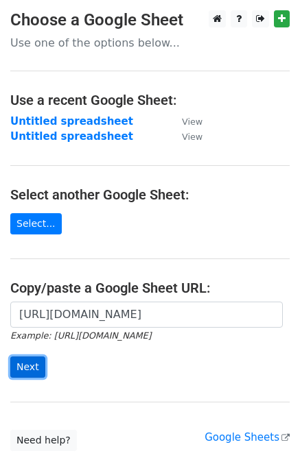
click at [34, 362] on input "Next" at bounding box center [27, 367] width 35 height 21
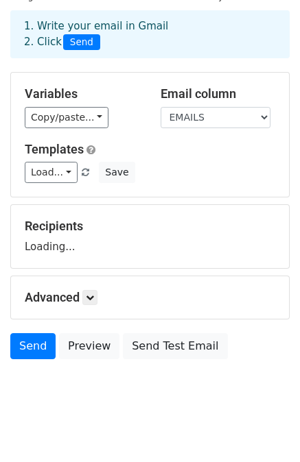
scroll to position [69, 0]
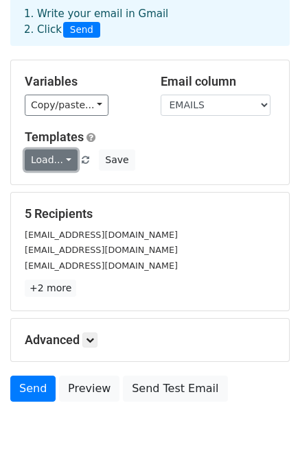
click at [62, 161] on link "Load..." at bounding box center [51, 160] width 53 height 21
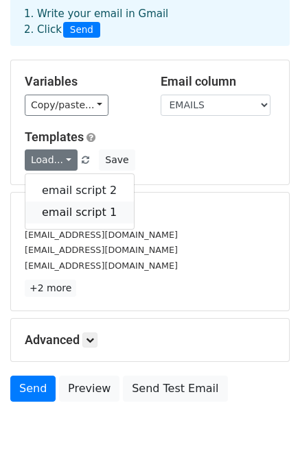
drag, startPoint x: 60, startPoint y: 212, endPoint x: 52, endPoint y: 297, distance: 85.5
click at [60, 214] on link "email script 1" at bounding box center [79, 213] width 108 height 22
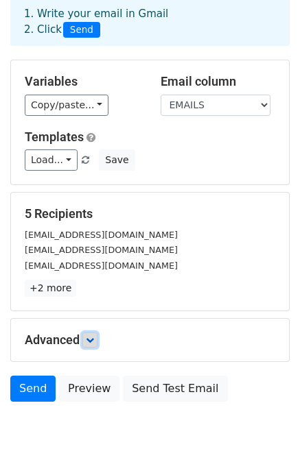
click at [85, 345] on link at bounding box center [89, 340] width 15 height 15
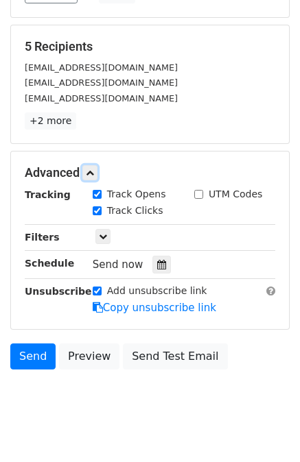
scroll to position [252, 0]
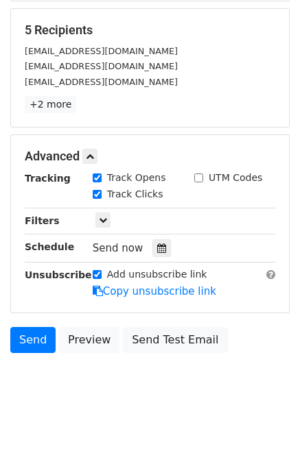
click at [129, 244] on span "Send now" at bounding box center [118, 248] width 51 height 12
click at [152, 246] on div at bounding box center [161, 248] width 19 height 18
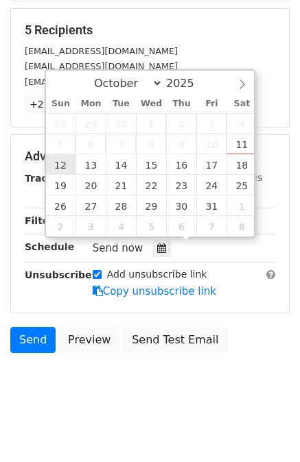
type input "[DATE] 12:00"
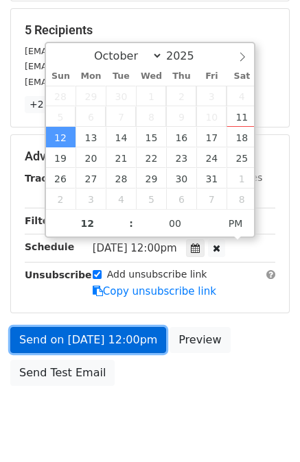
click at [90, 330] on div "Send on [DATE] 12:00pm Preview Send Test Email" at bounding box center [150, 360] width 300 height 66
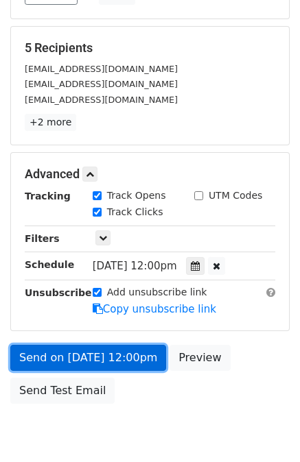
scroll to position [252, 0]
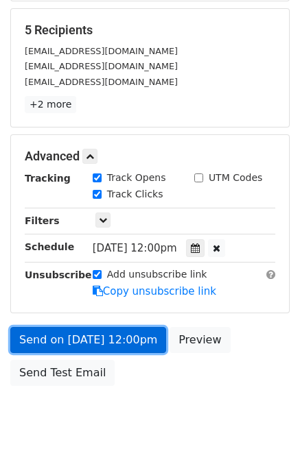
click at [81, 333] on link "Send on [DATE] 12:00pm" at bounding box center [88, 340] width 156 height 26
